Goal: Check status

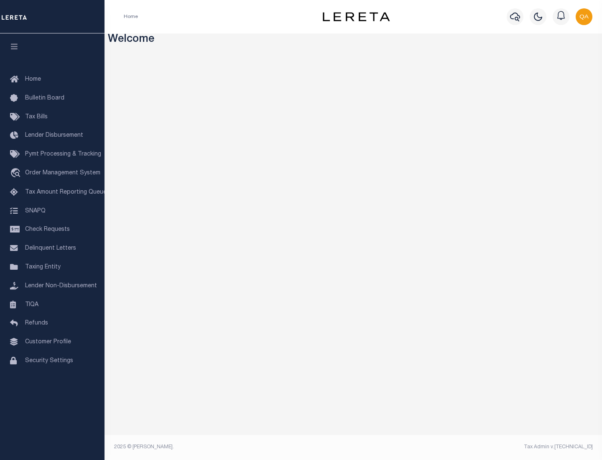
click at [52, 230] on span "Check Requests" at bounding box center [47, 230] width 45 height 6
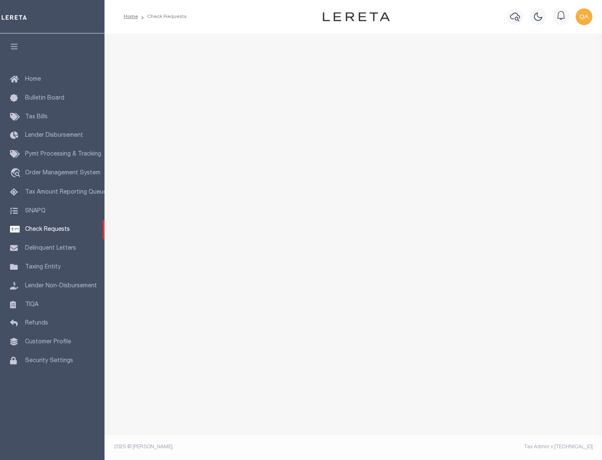
select select "50"
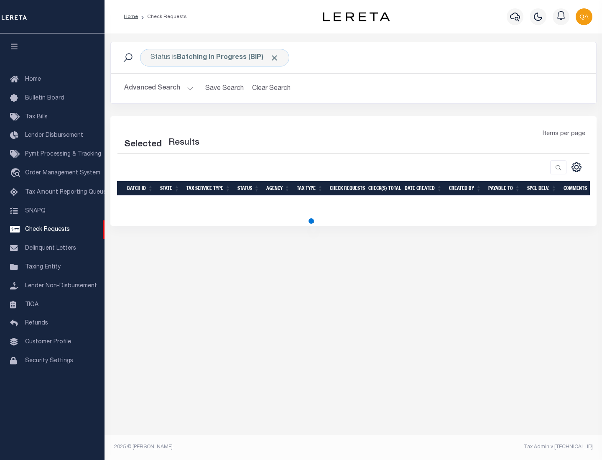
select select "50"
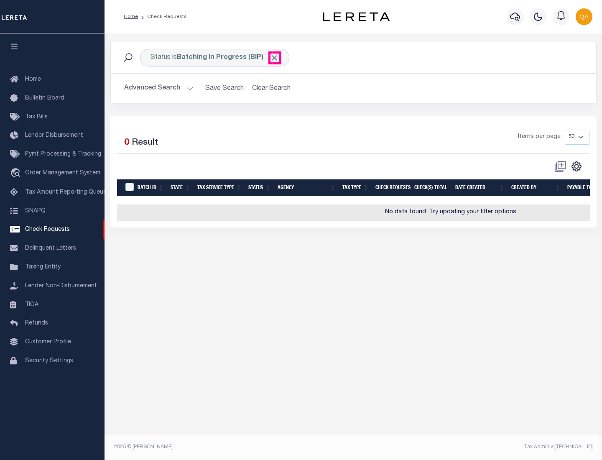
click at [275, 58] on span "Click to Remove" at bounding box center [274, 58] width 9 height 9
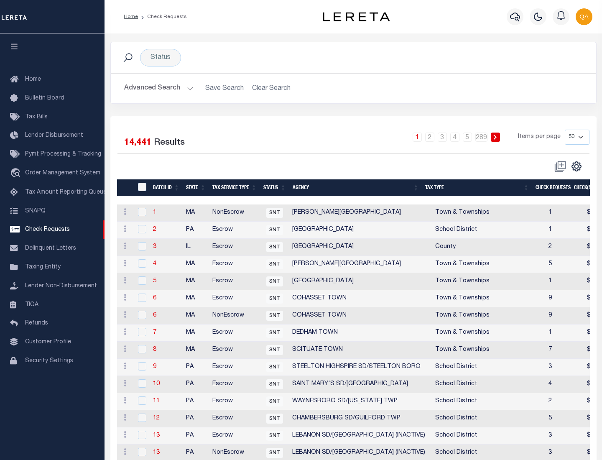
scroll to position [403, 0]
